Goal: Task Accomplishment & Management: Use online tool/utility

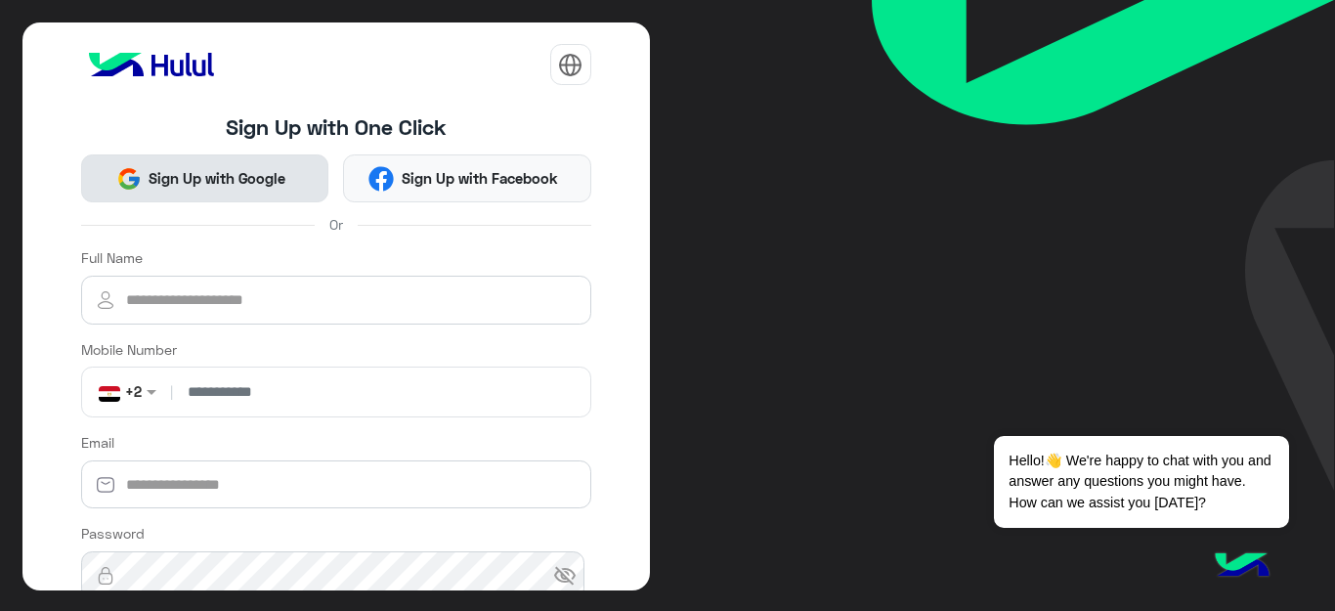
click at [215, 177] on span "Sign Up with Google" at bounding box center [218, 178] width 152 height 22
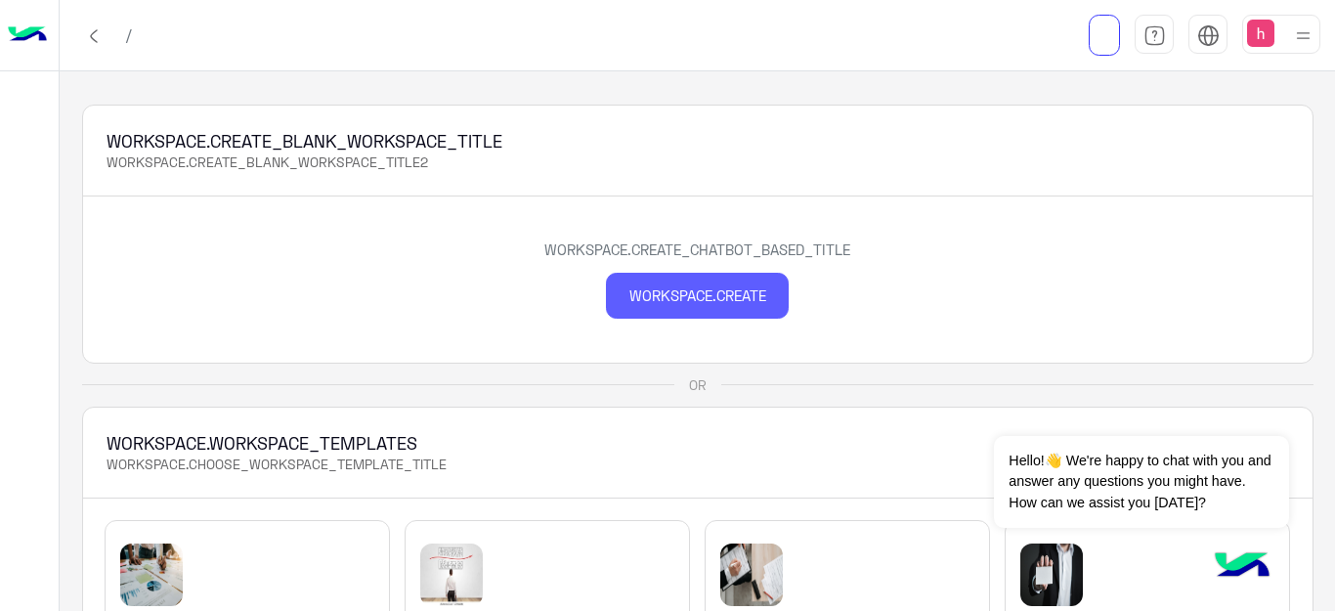
click at [653, 294] on div "WORKSPACE.CREATE" at bounding box center [697, 296] width 183 height 46
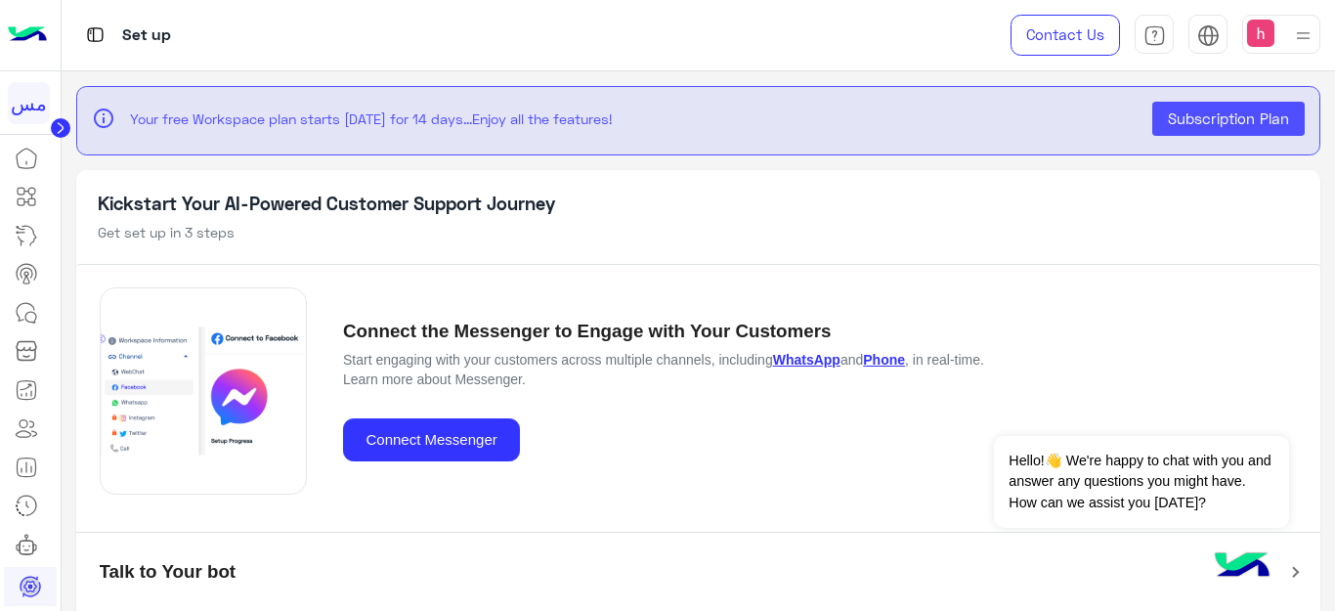
click at [420, 474] on div "Connect the Messenger to Engage with Your Customers Start engaging with your cu…" at bounding box center [699, 390] width 1198 height 251
click at [402, 442] on button "Connect Messenger" at bounding box center [431, 440] width 177 height 44
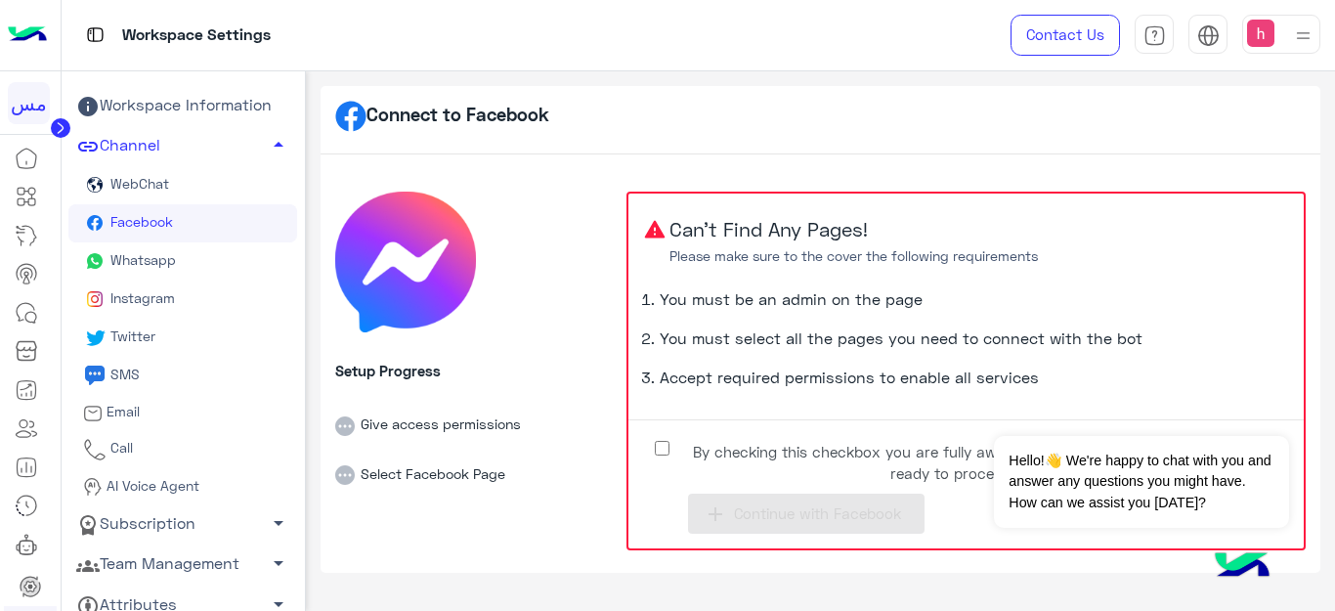
click at [146, 255] on span "Whatsapp" at bounding box center [141, 259] width 69 height 17
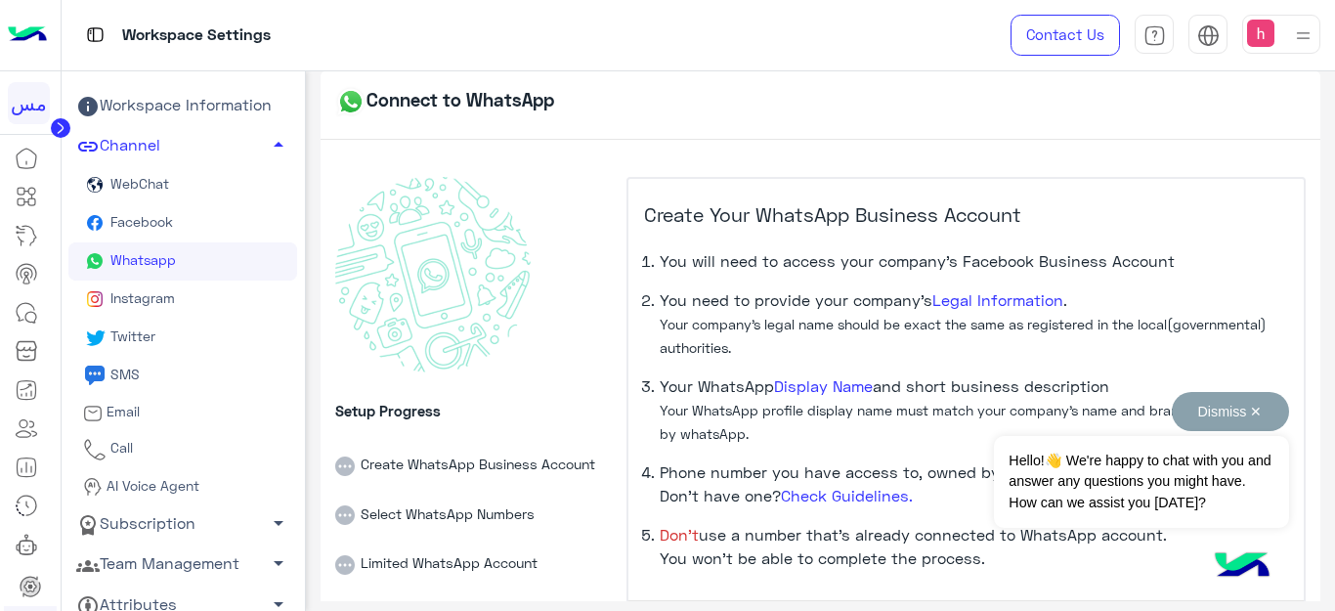
click at [1209, 413] on button "Dismiss ✕" at bounding box center [1230, 411] width 117 height 39
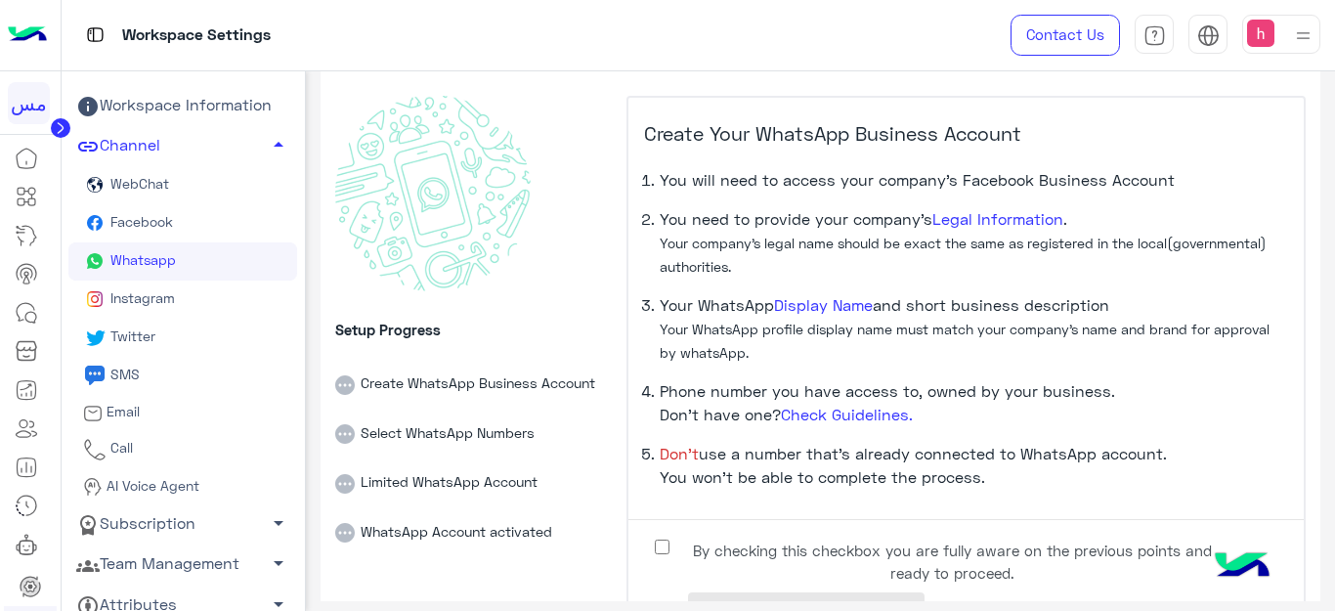
scroll to position [151, 0]
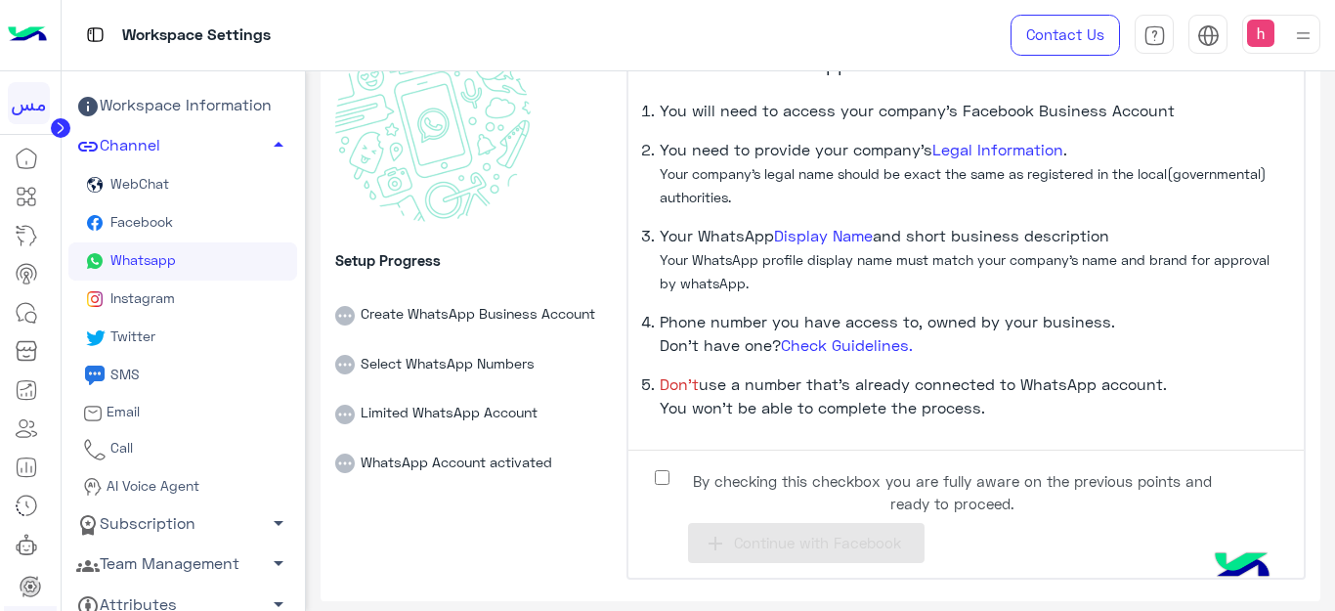
click at [671, 477] on label "By checking this checkbox you are fully aware on the previous points and ready …" at bounding box center [937, 487] width 587 height 44
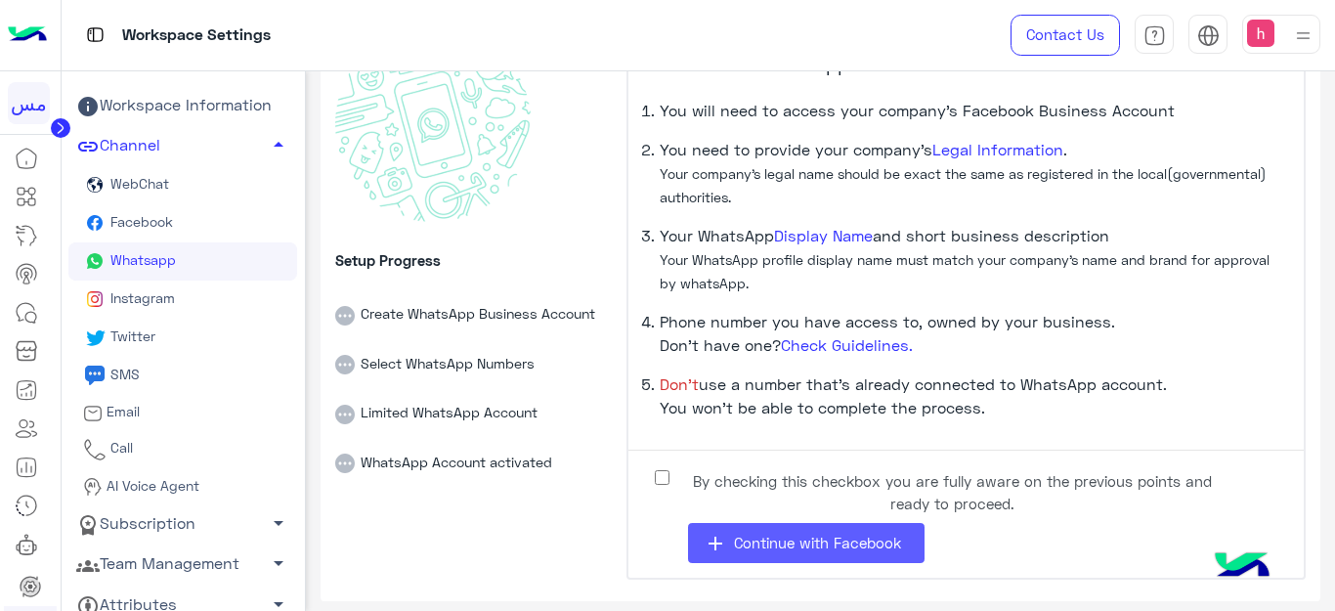
click at [782, 541] on span "Continue with Facebook" at bounding box center [817, 543] width 167 height 18
